Goal: Task Accomplishment & Management: Manage account settings

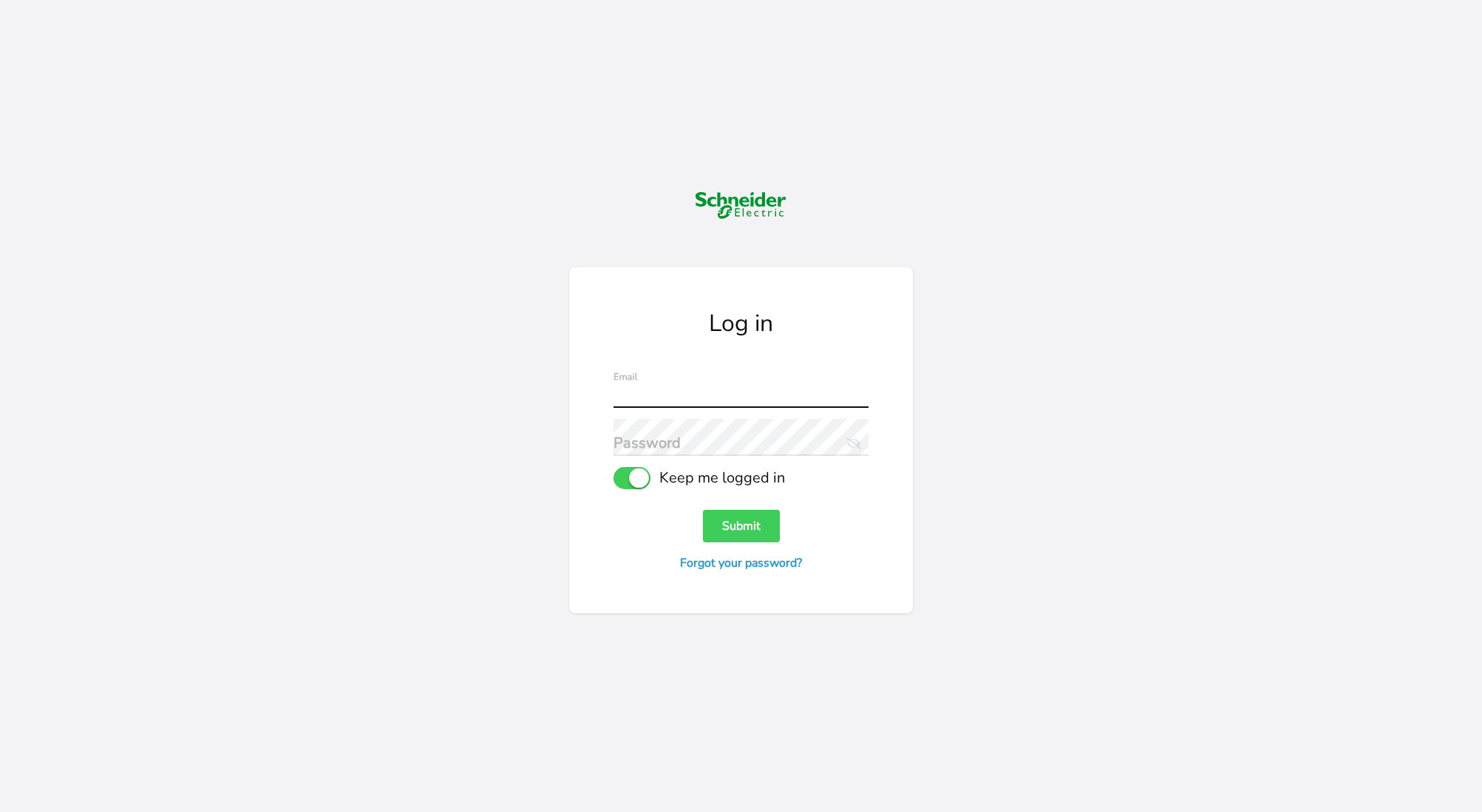
click at [688, 392] on input "text" at bounding box center [741, 389] width 255 height 37
drag, startPoint x: 1209, startPoint y: 516, endPoint x: 1196, endPoint y: 513, distance: 13.3
click at [1209, 516] on div "Log in Email Password Eye Slash Icon Keep me logged in Submit Forgot your passw…" at bounding box center [741, 406] width 1482 height 812
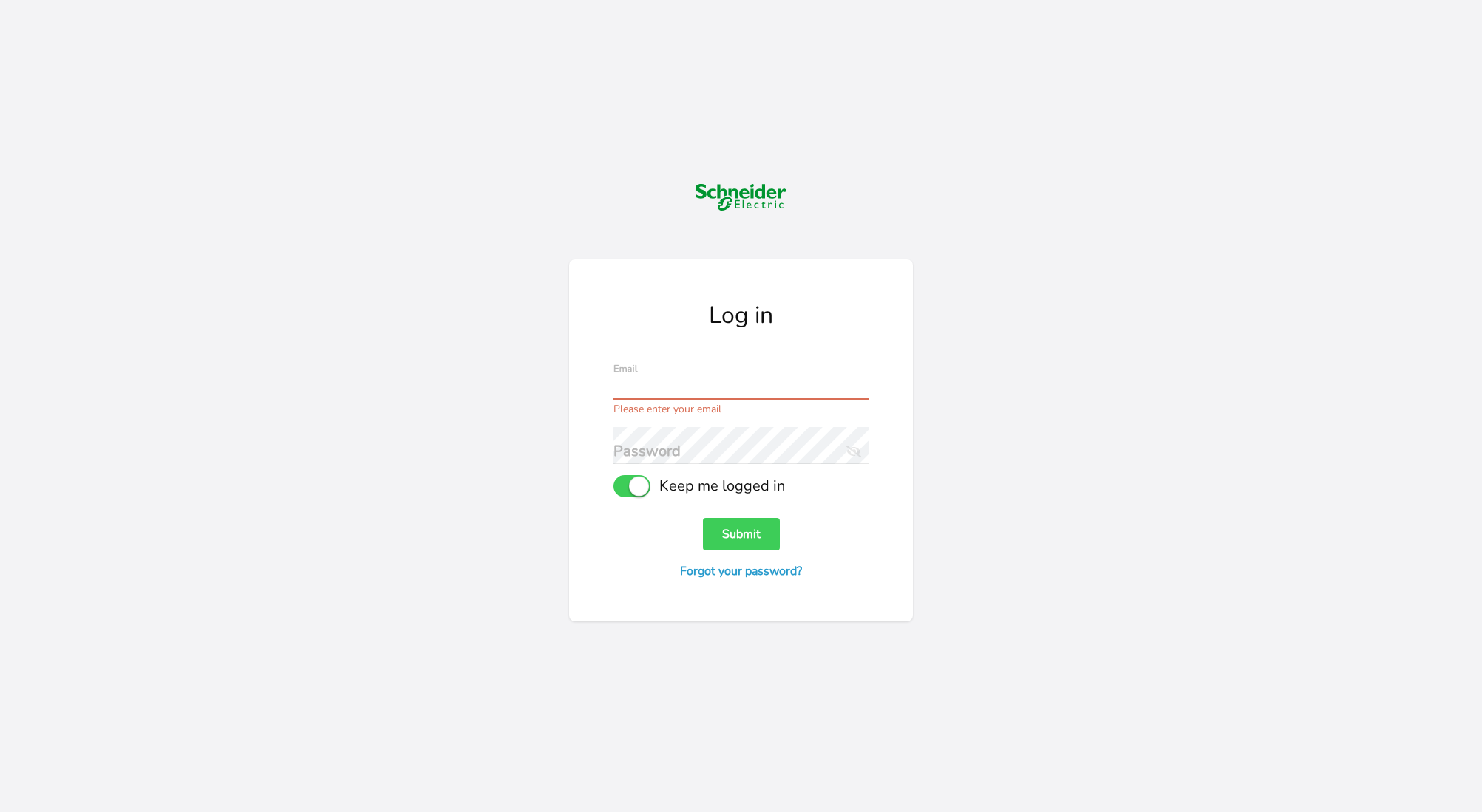
click at [647, 384] on input "text" at bounding box center [741, 380] width 255 height 37
type input "[EMAIL_ADDRESS][DOMAIN_NAME]"
click at [703, 519] on button "Submit" at bounding box center [742, 534] width 77 height 33
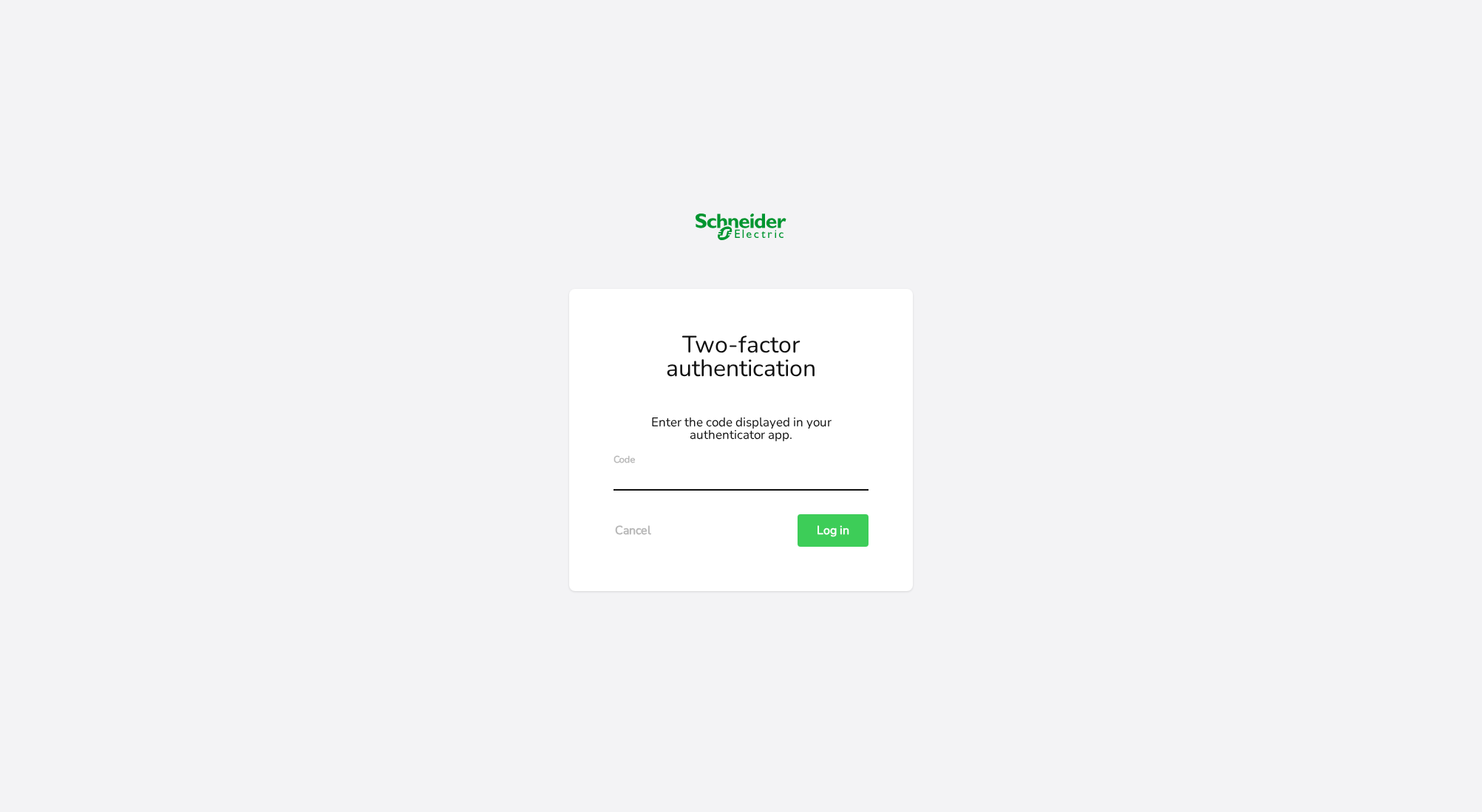
click at [680, 471] on input "text" at bounding box center [741, 471] width 255 height 37
click at [797, 515] on button "Log in" at bounding box center [833, 530] width 71 height 33
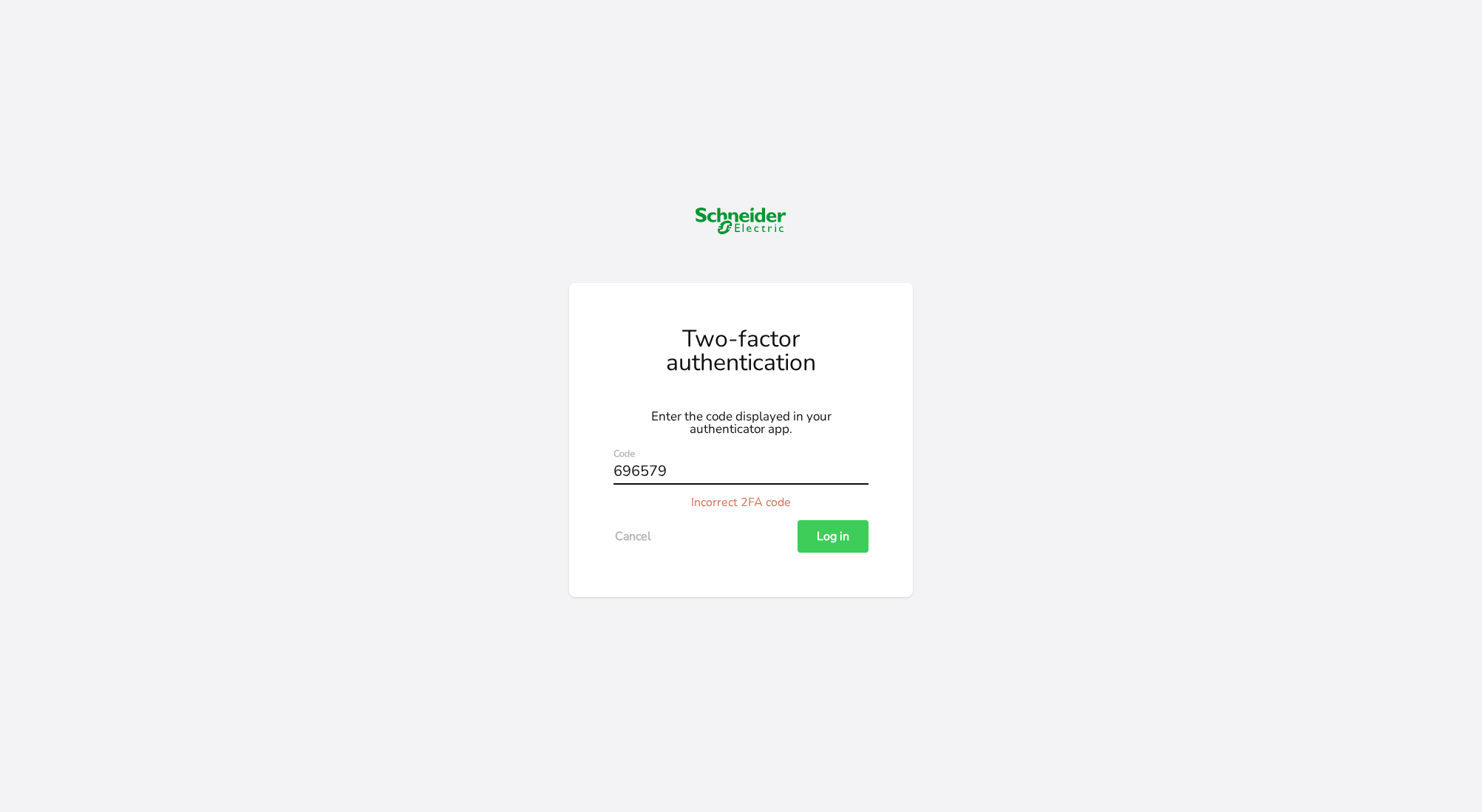
drag, startPoint x: 694, startPoint y: 479, endPoint x: 579, endPoint y: 465, distance: 115.8
click at [579, 465] on div "Two-factor authentication Enter the code displayed in your authenticator app. 6…" at bounding box center [741, 441] width 344 height 314
type input "781362"
click at [797, 521] on button "Log in" at bounding box center [833, 536] width 71 height 33
click at [840, 525] on button "Log in" at bounding box center [833, 536] width 71 height 33
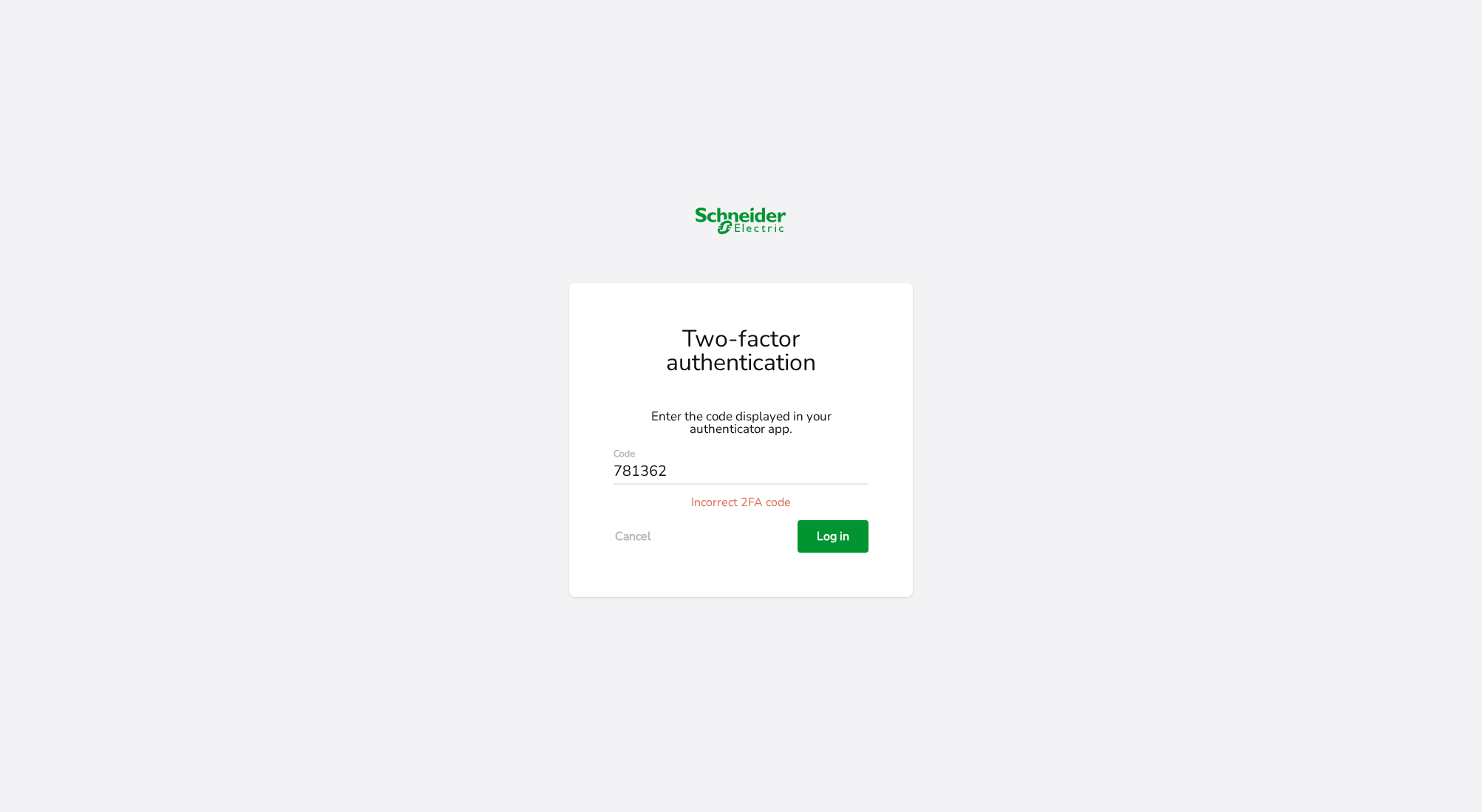
click at [846, 531] on button "Log in" at bounding box center [833, 536] width 71 height 33
click at [839, 542] on button "Log in" at bounding box center [833, 536] width 71 height 33
click at [633, 539] on button "Cancel" at bounding box center [633, 536] width 40 height 33
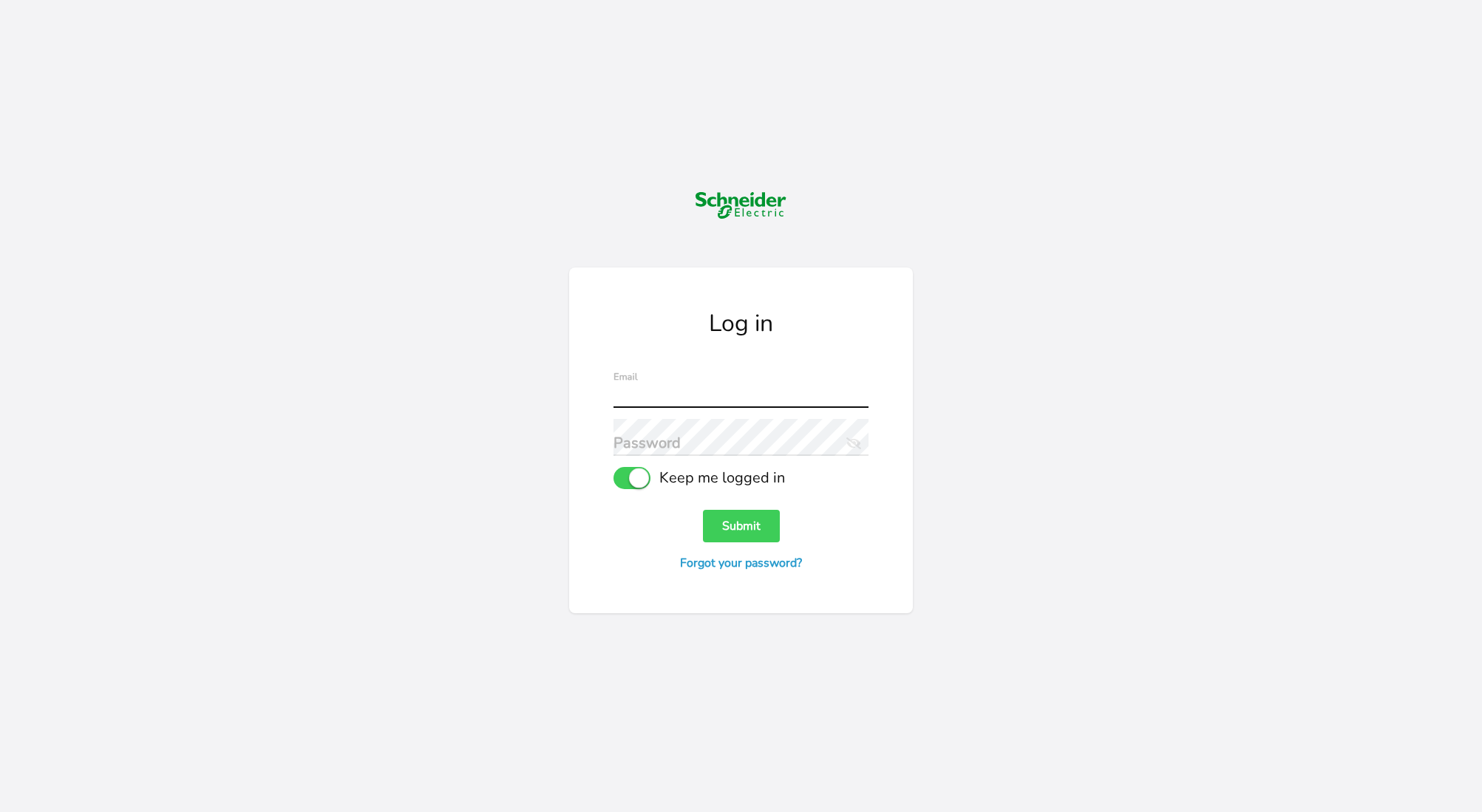
click at [692, 394] on input "text" at bounding box center [741, 389] width 255 height 37
type input "[EMAIL_ADDRESS][DOMAIN_NAME]"
click at [703, 510] on button "Submit" at bounding box center [742, 526] width 77 height 33
click at [854, 447] on icon "Eye Slash Icon" at bounding box center [852, 441] width 20 height 21
click at [607, 441] on div "Log in [EMAIL_ADDRESS][DOMAIN_NAME] Email Password Eye Icon Keep me logged in S…" at bounding box center [741, 441] width 344 height 346
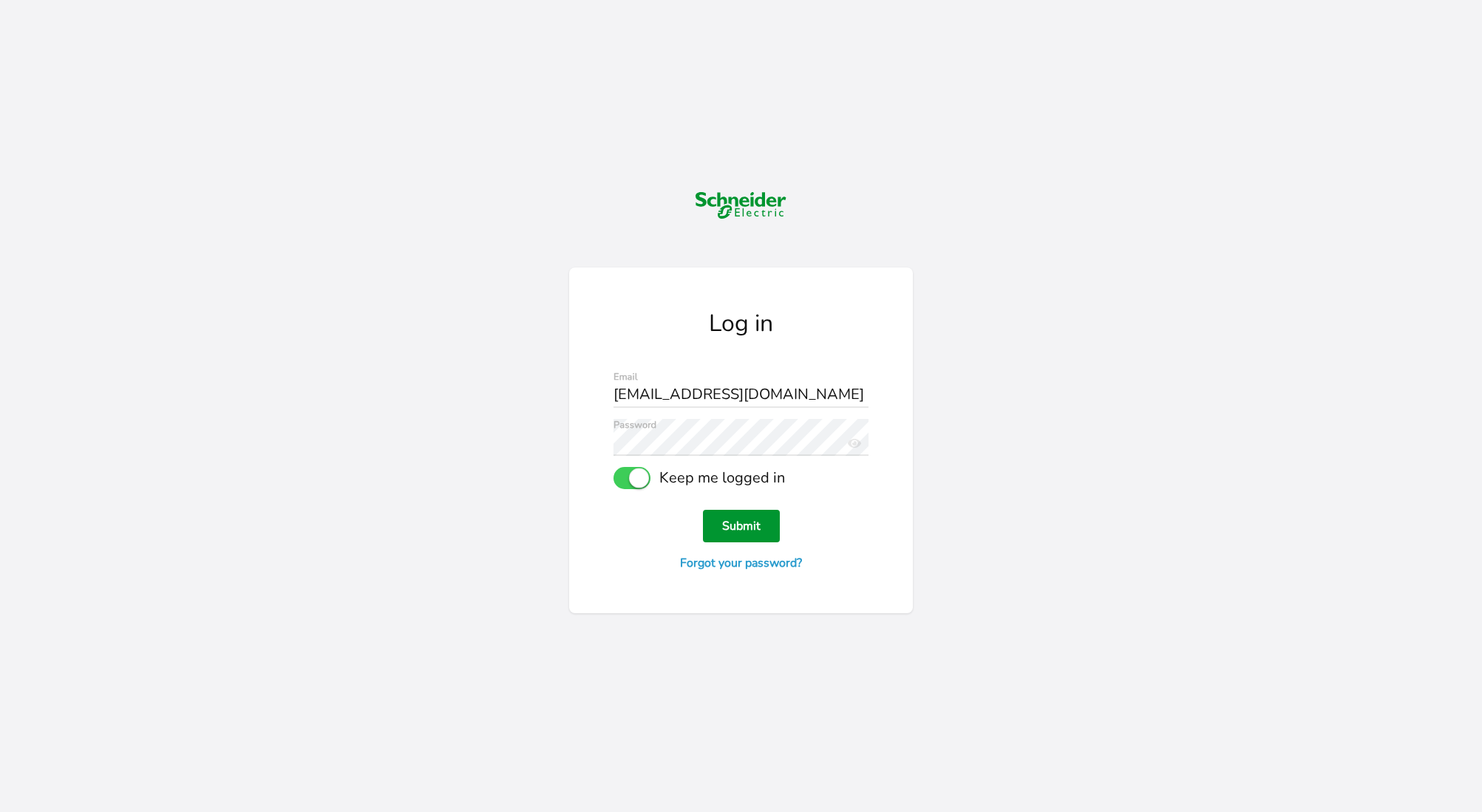
click at [739, 528] on button "Submit" at bounding box center [742, 526] width 77 height 33
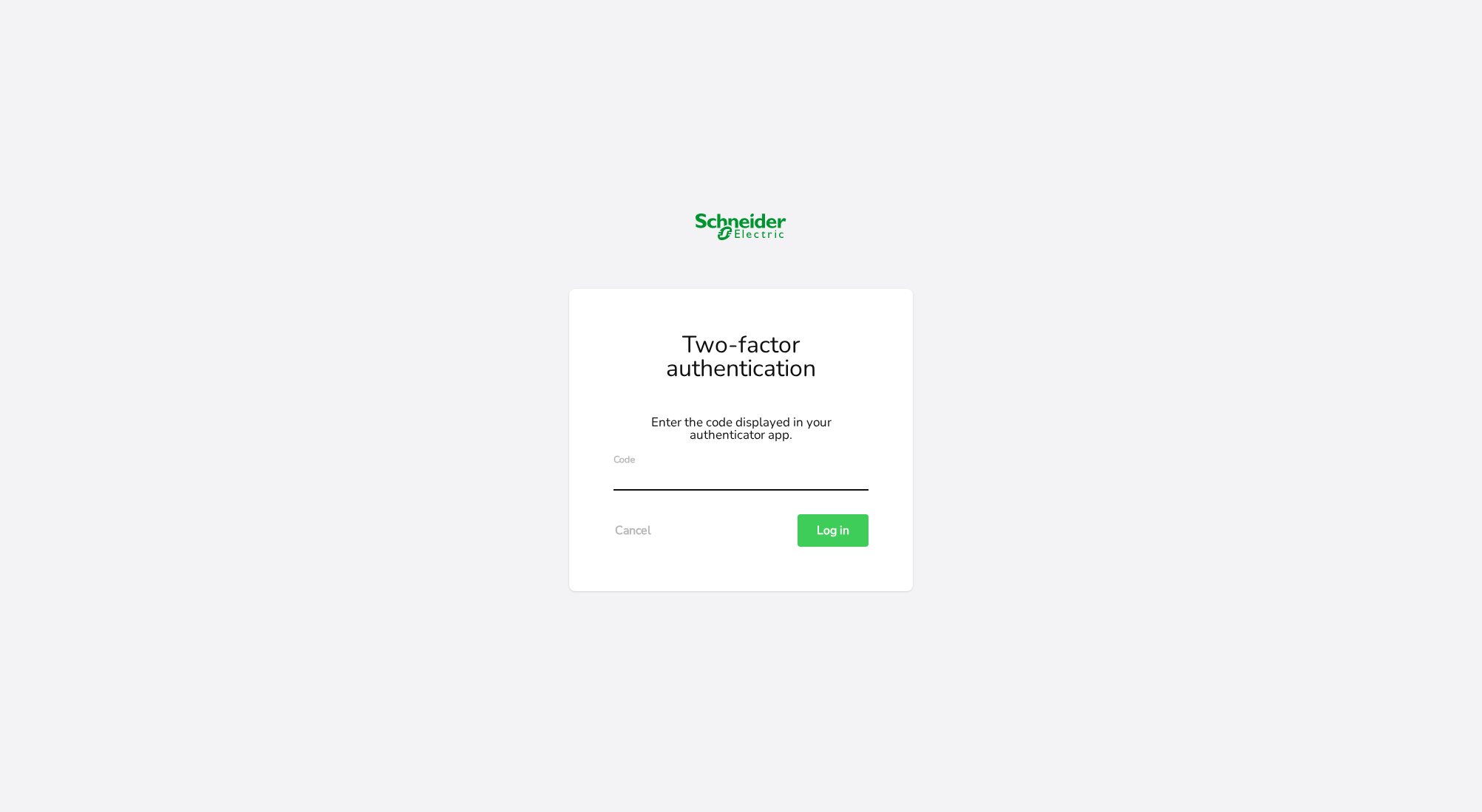
click at [691, 480] on input "text" at bounding box center [741, 471] width 255 height 37
click at [663, 476] on input "text" at bounding box center [741, 471] width 255 height 37
type input "848246"
click at [797, 515] on button "Log in" at bounding box center [833, 530] width 71 height 33
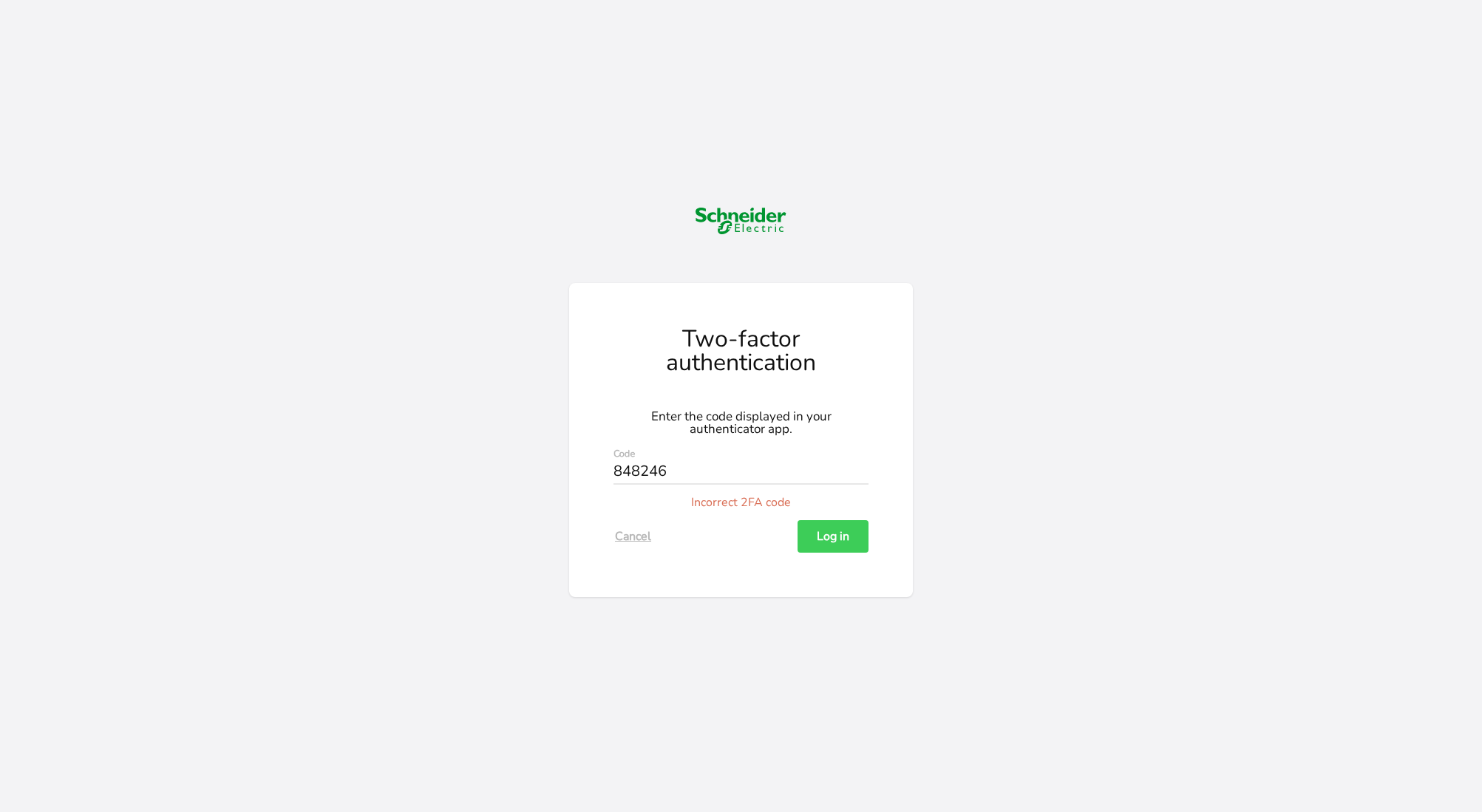
click at [643, 533] on button "Cancel" at bounding box center [633, 536] width 40 height 33
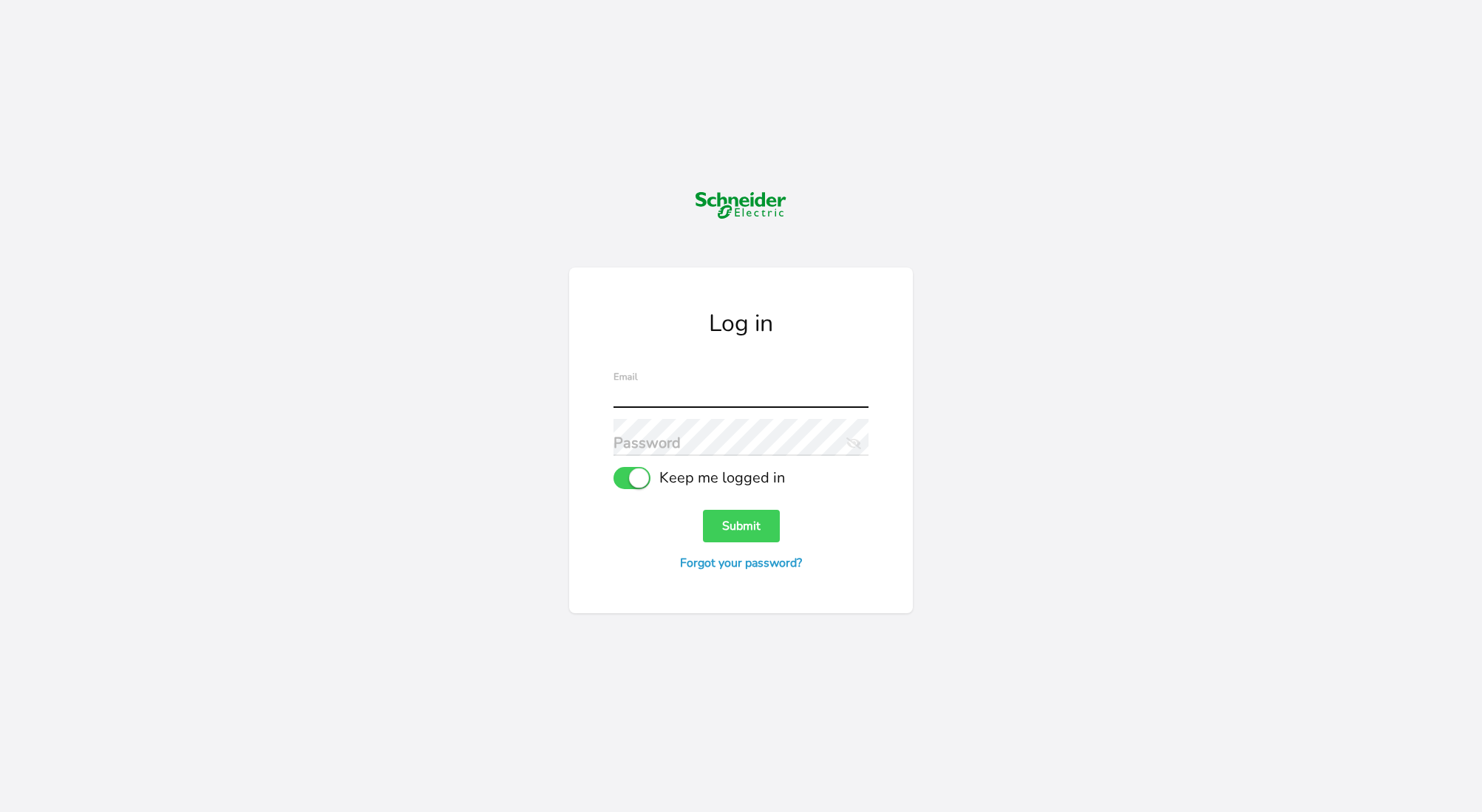
click at [674, 396] on input "text" at bounding box center [741, 389] width 255 height 37
type input "[EMAIL_ADDRESS][DOMAIN_NAME]"
click at [703, 510] on button "Submit" at bounding box center [742, 526] width 77 height 33
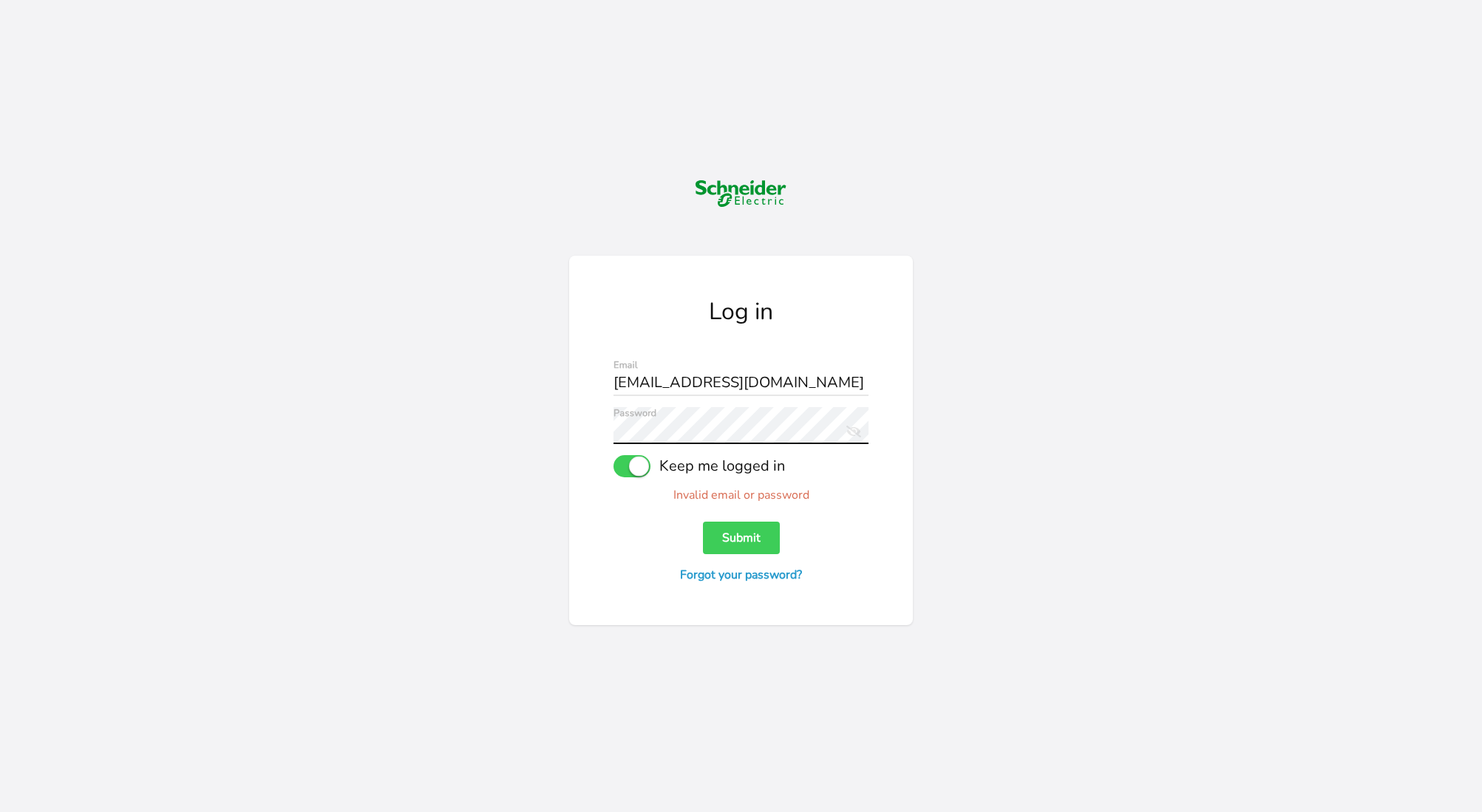
click at [597, 426] on div "Log in [EMAIL_ADDRESS][DOMAIN_NAME] Email Password Eye Slash Icon Keep me logge…" at bounding box center [741, 441] width 344 height 369
click at [759, 543] on form "[EMAIL_ADDRESS][DOMAIN_NAME] Email Password Eye Slash Icon Keep me logged in In…" at bounding box center [741, 470] width 255 height 222
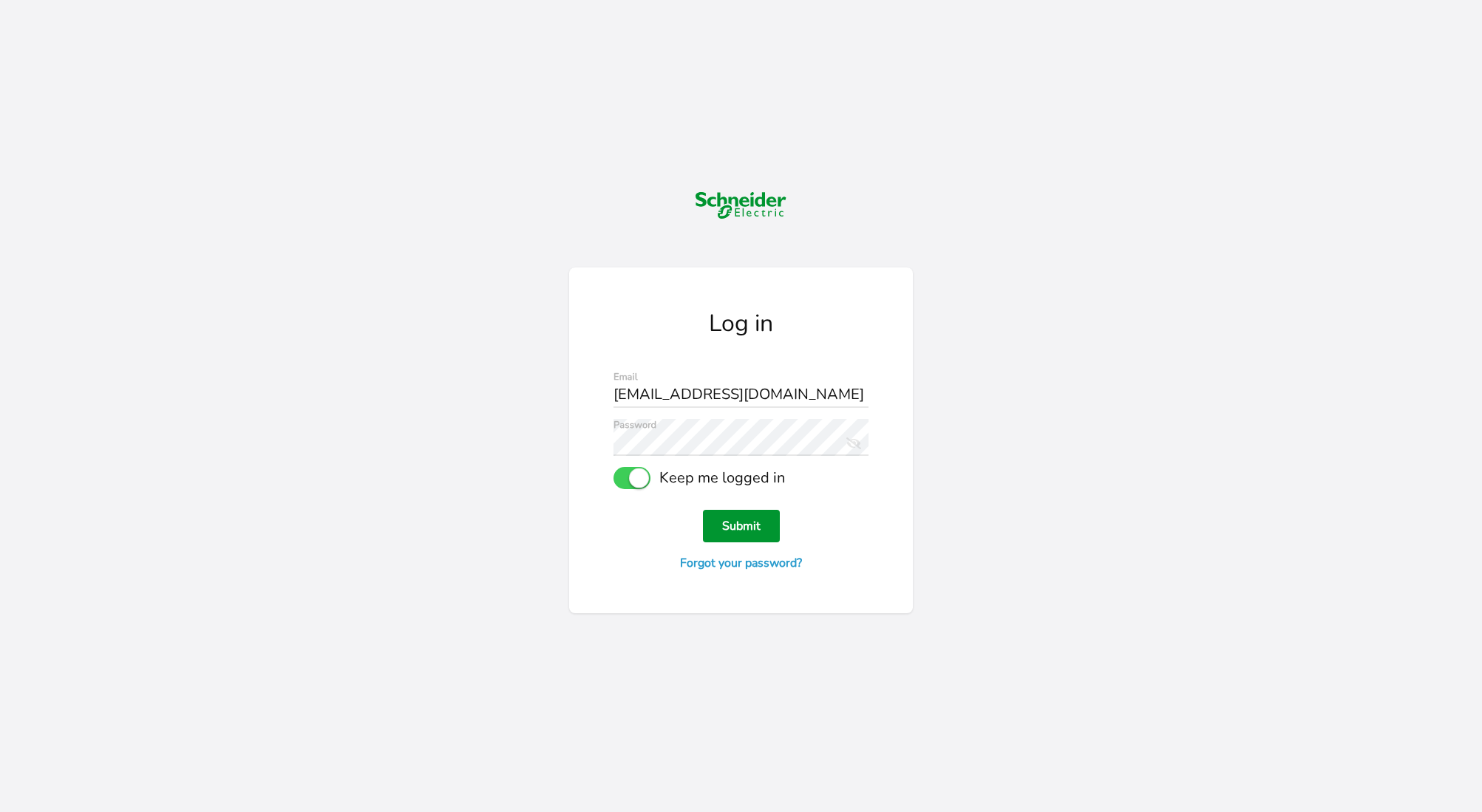
click at [763, 528] on button "Submit" at bounding box center [742, 526] width 77 height 33
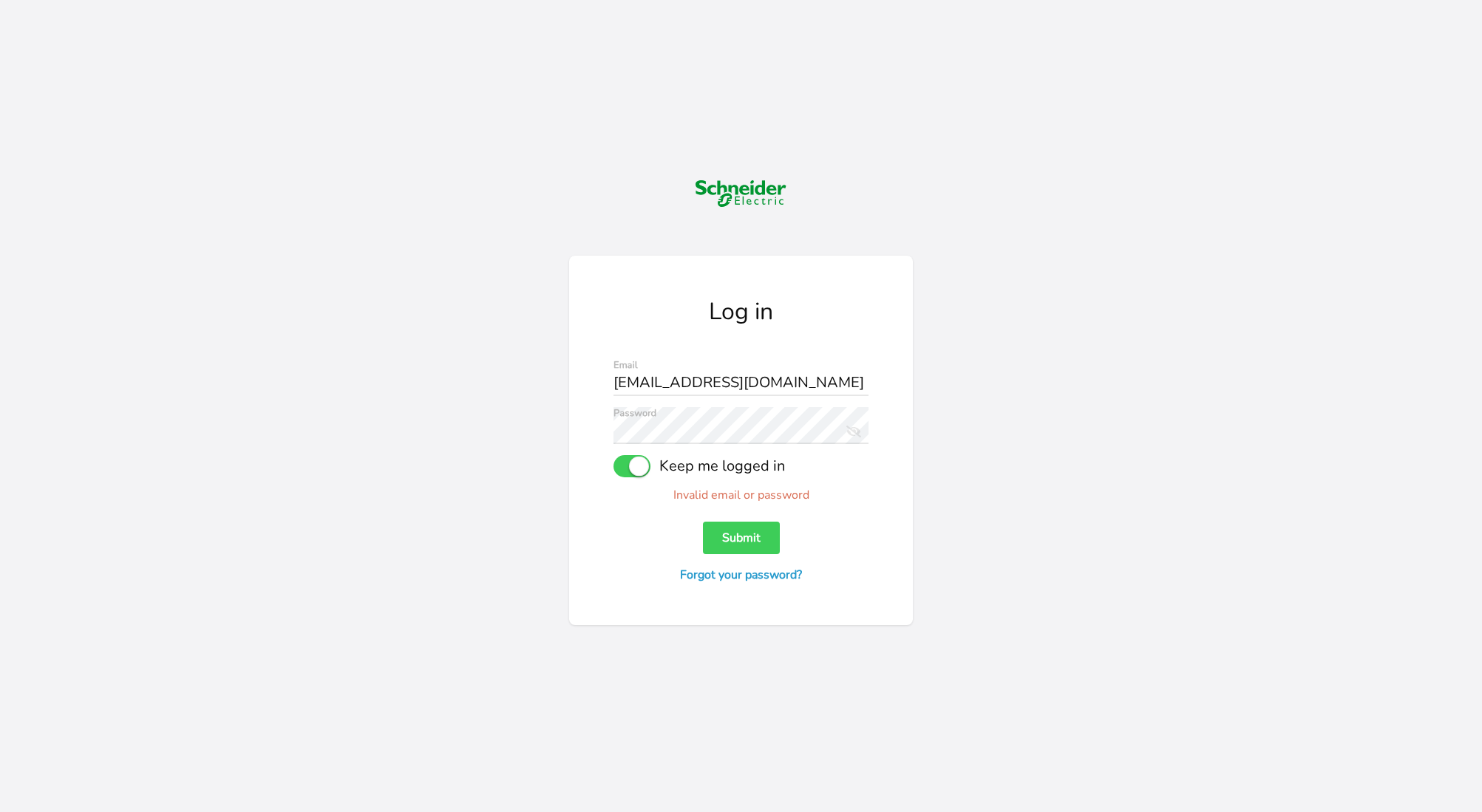
click at [860, 434] on icon "Eye Slash Icon" at bounding box center [852, 429] width 20 height 21
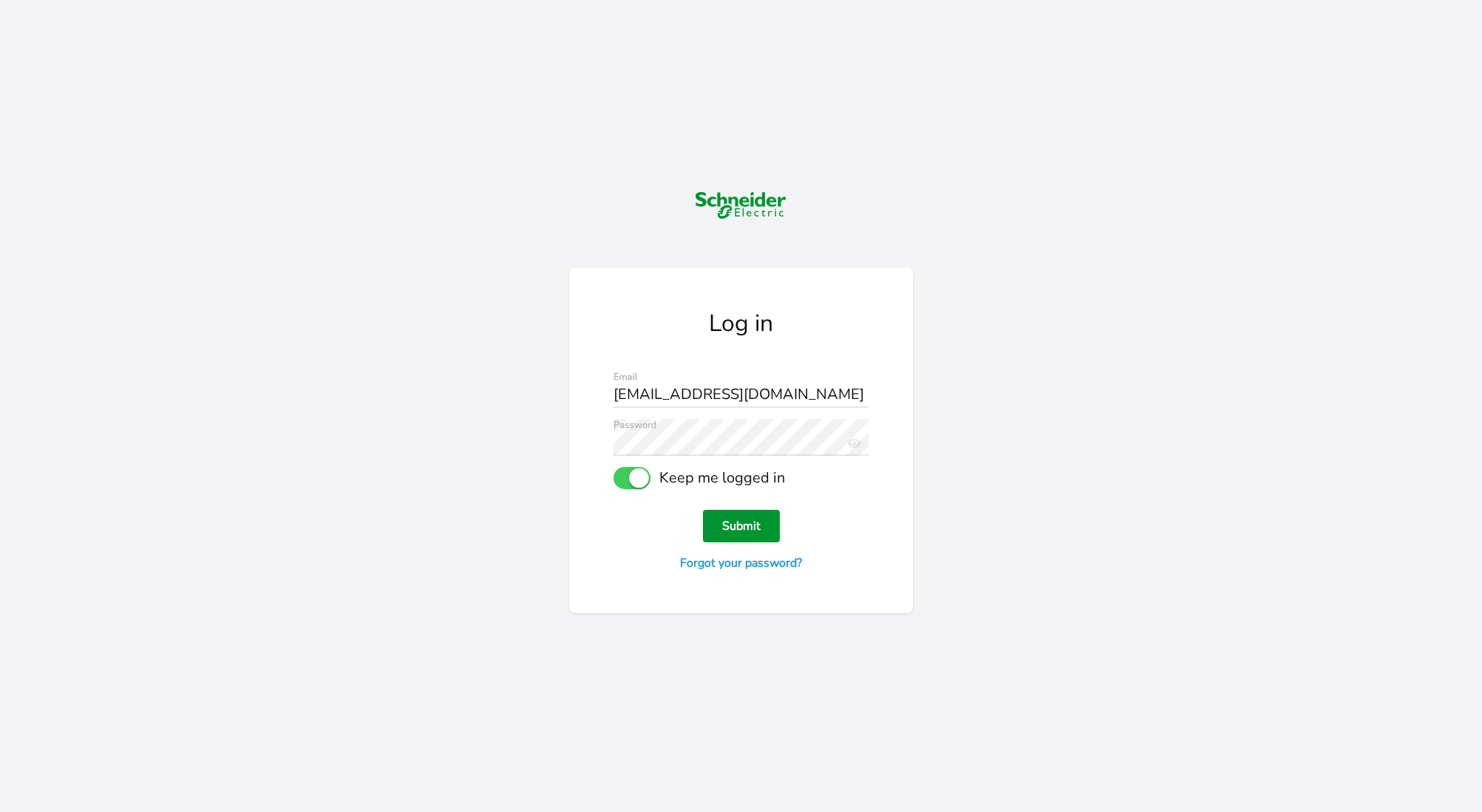
click at [761, 528] on button "Submit" at bounding box center [742, 526] width 77 height 33
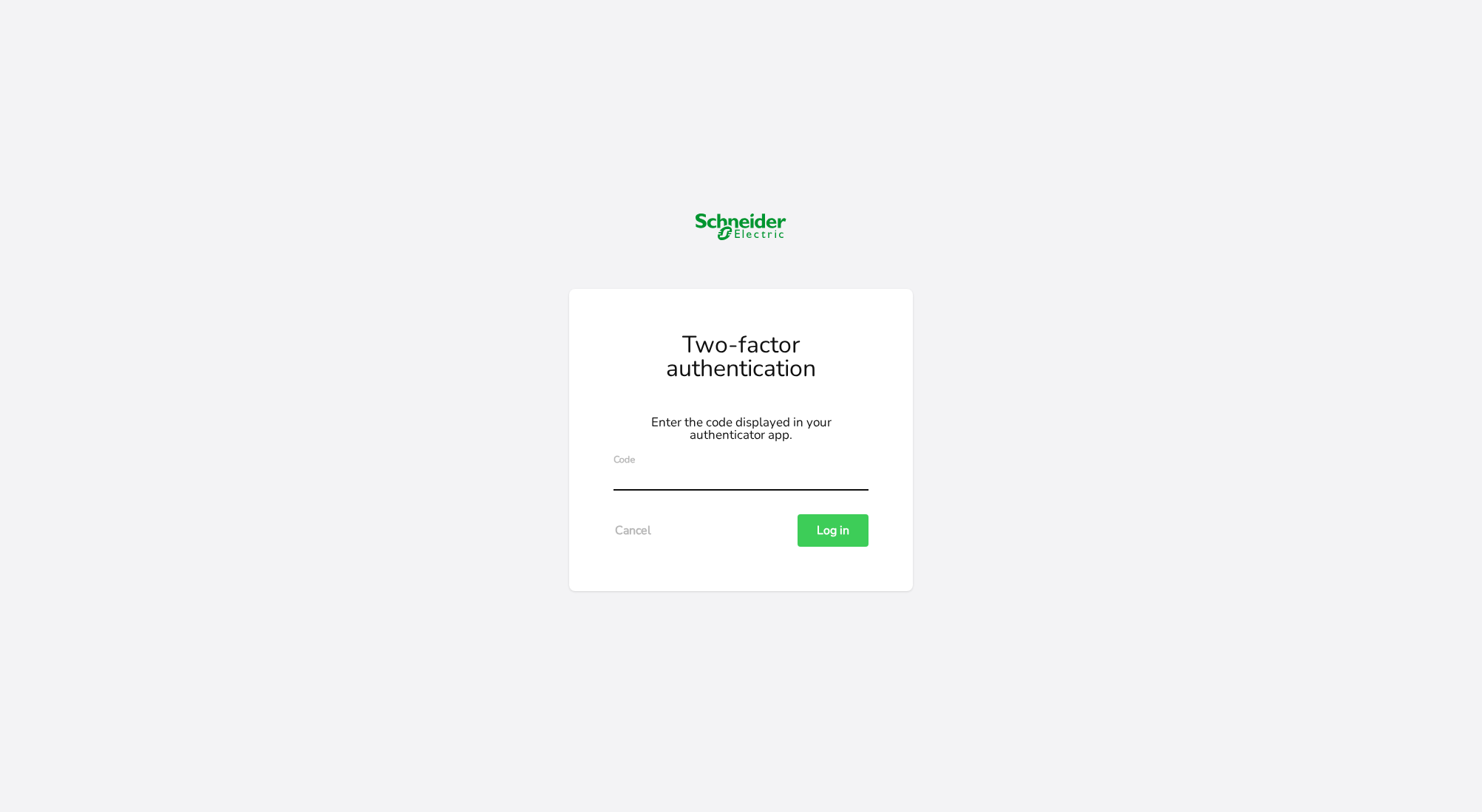
click at [657, 478] on input "text" at bounding box center [741, 471] width 255 height 37
type input "205702"
click at [797, 515] on button "Log in" at bounding box center [833, 530] width 71 height 33
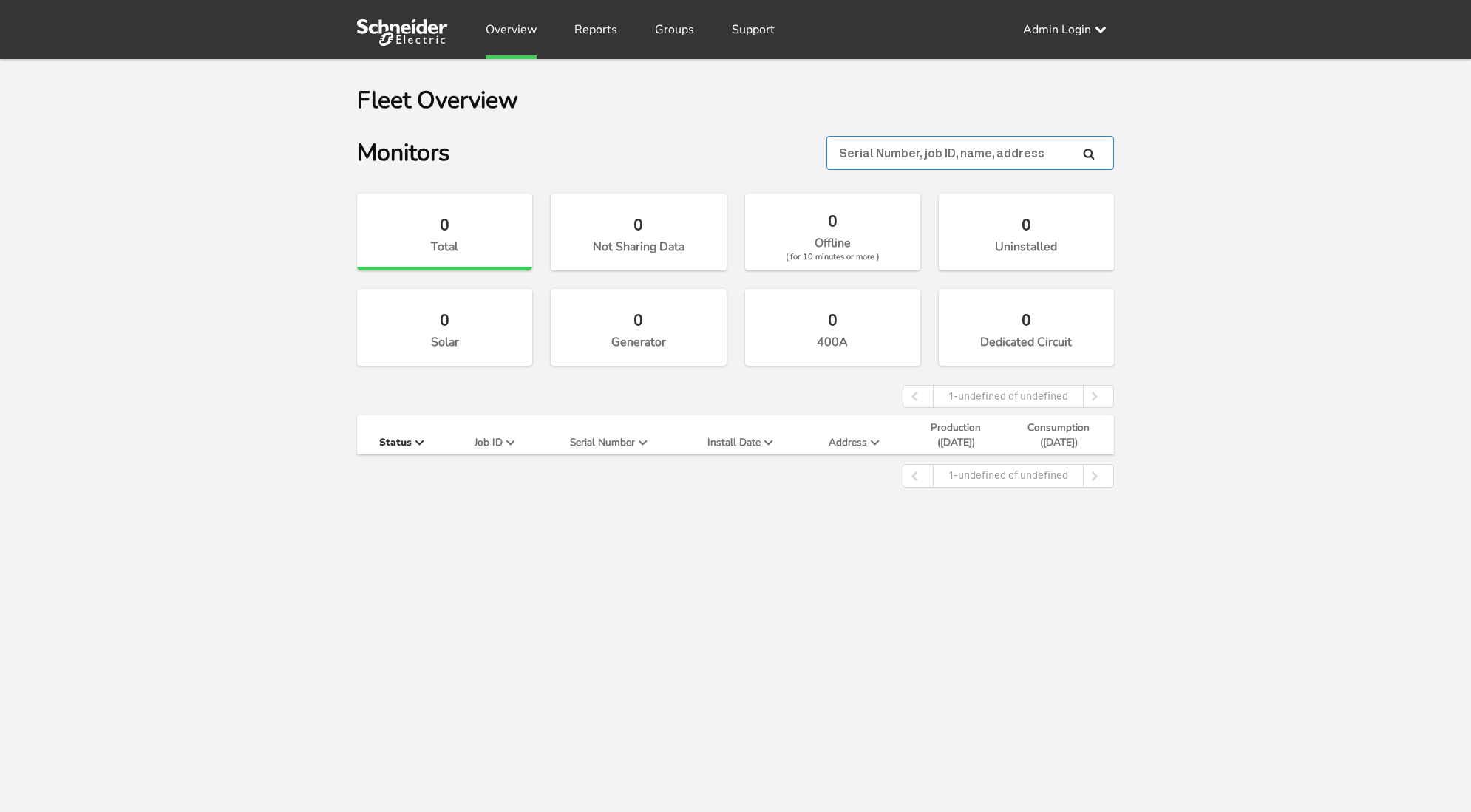
click at [1021, 151] on input "text" at bounding box center [970, 153] width 287 height 34
click at [1094, 88] on link "Settings" at bounding box center [1066, 84] width 98 height 30
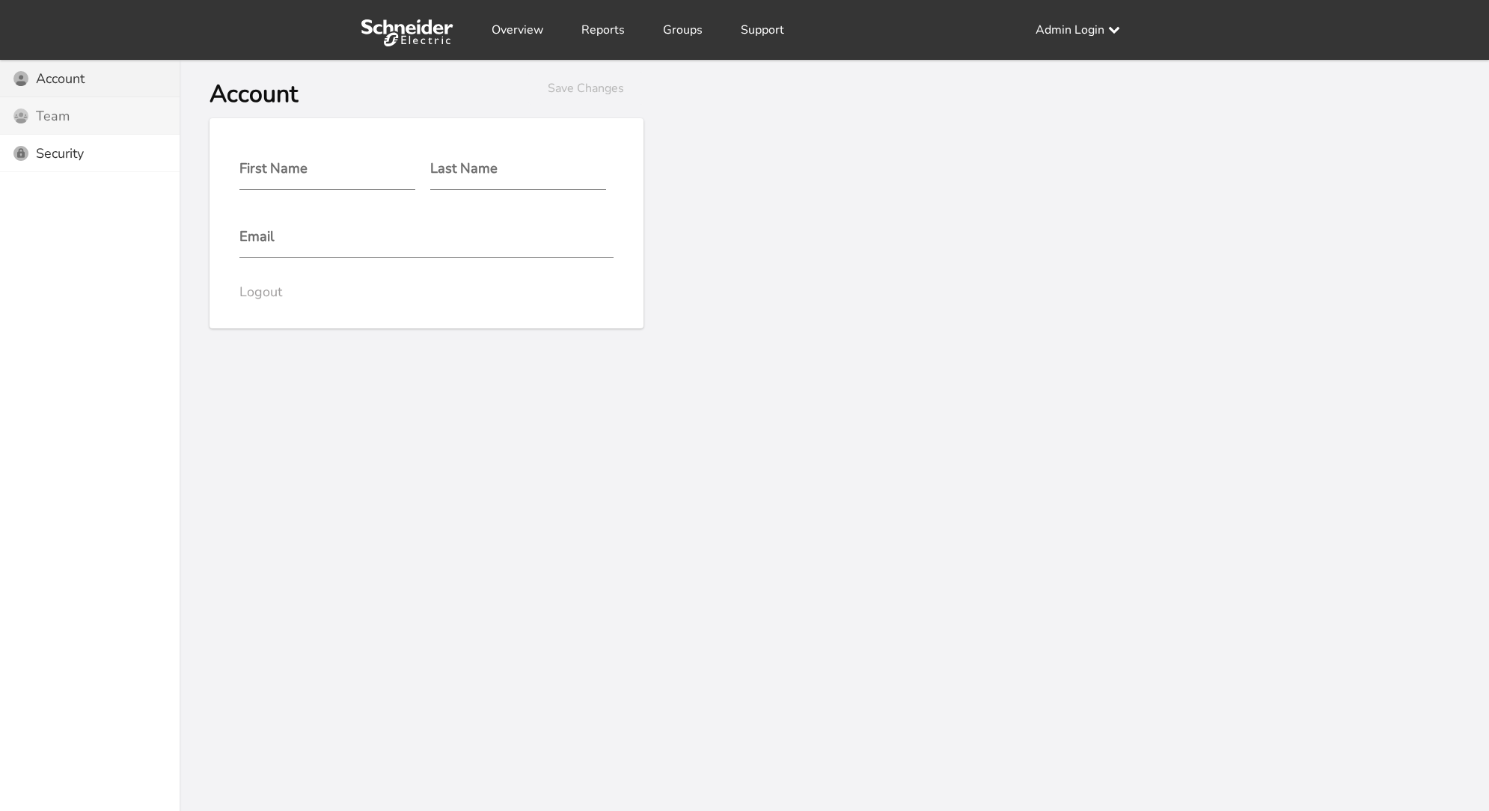
click at [19, 111] on circle at bounding box center [20, 116] width 15 height 15
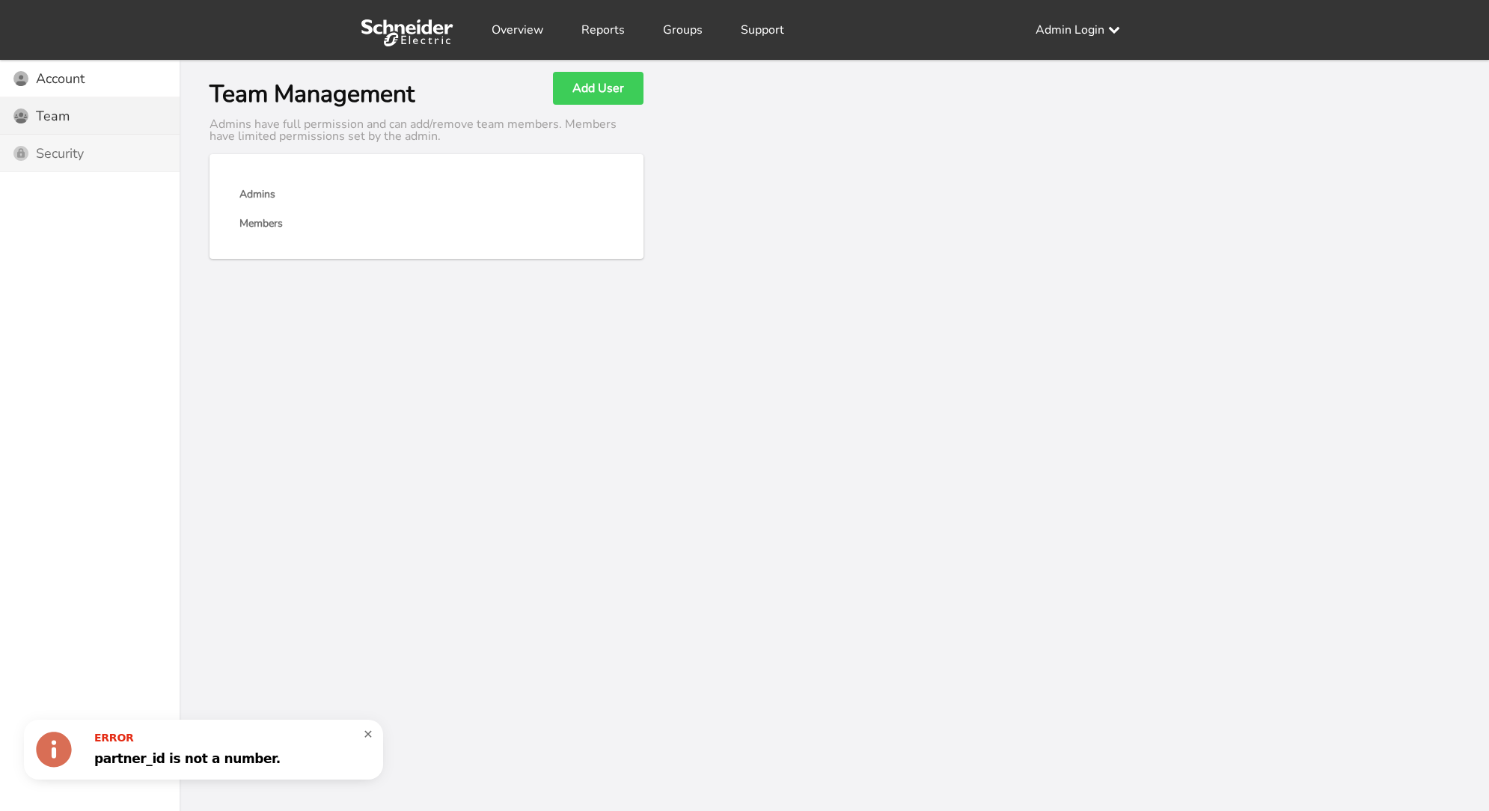
click at [59, 156] on div "Security Icon Security" at bounding box center [90, 153] width 180 height 37
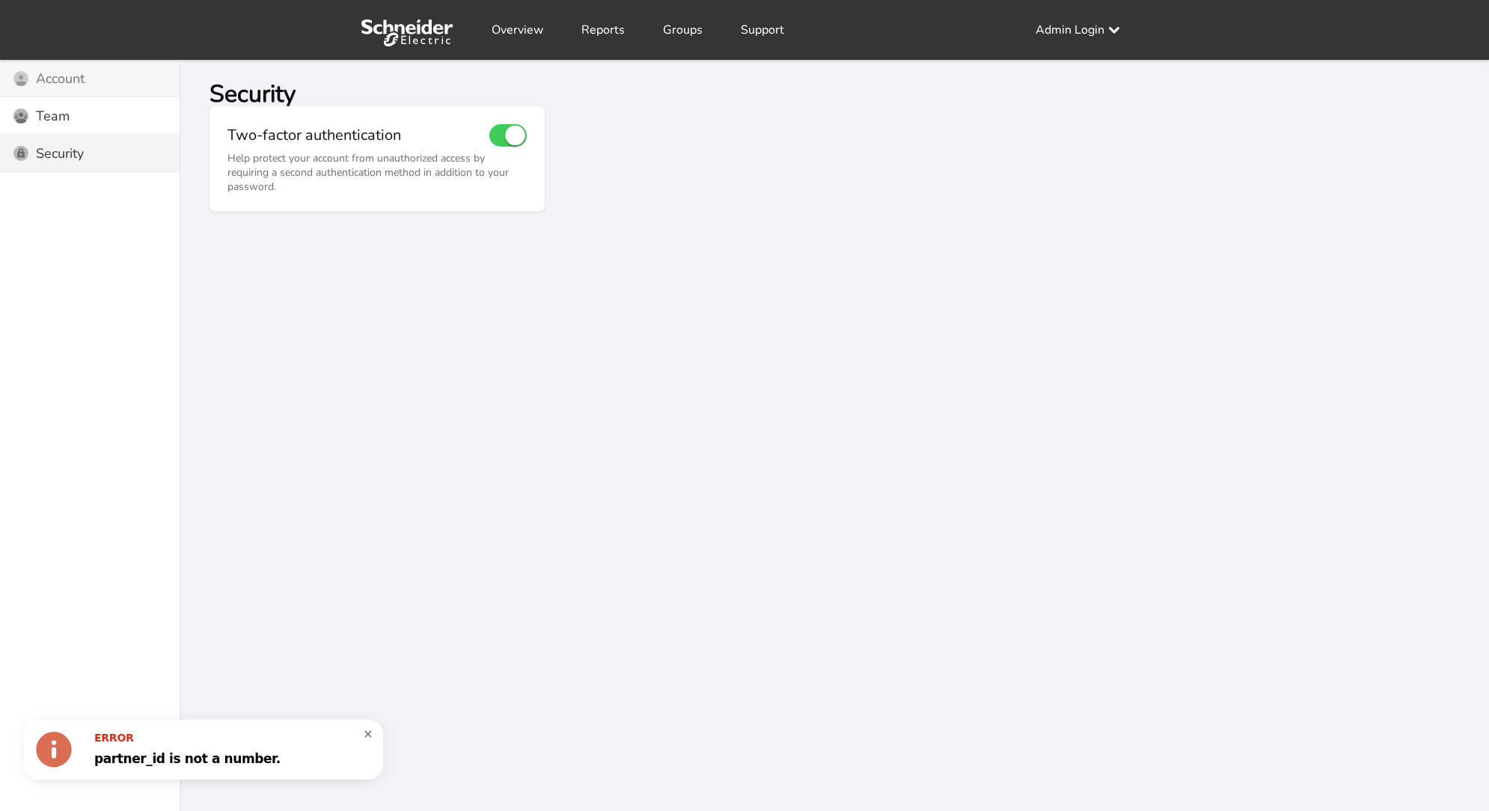
click at [51, 79] on div "Account Icon Account" at bounding box center [90, 78] width 180 height 37
